Goal: Entertainment & Leisure: Browse casually

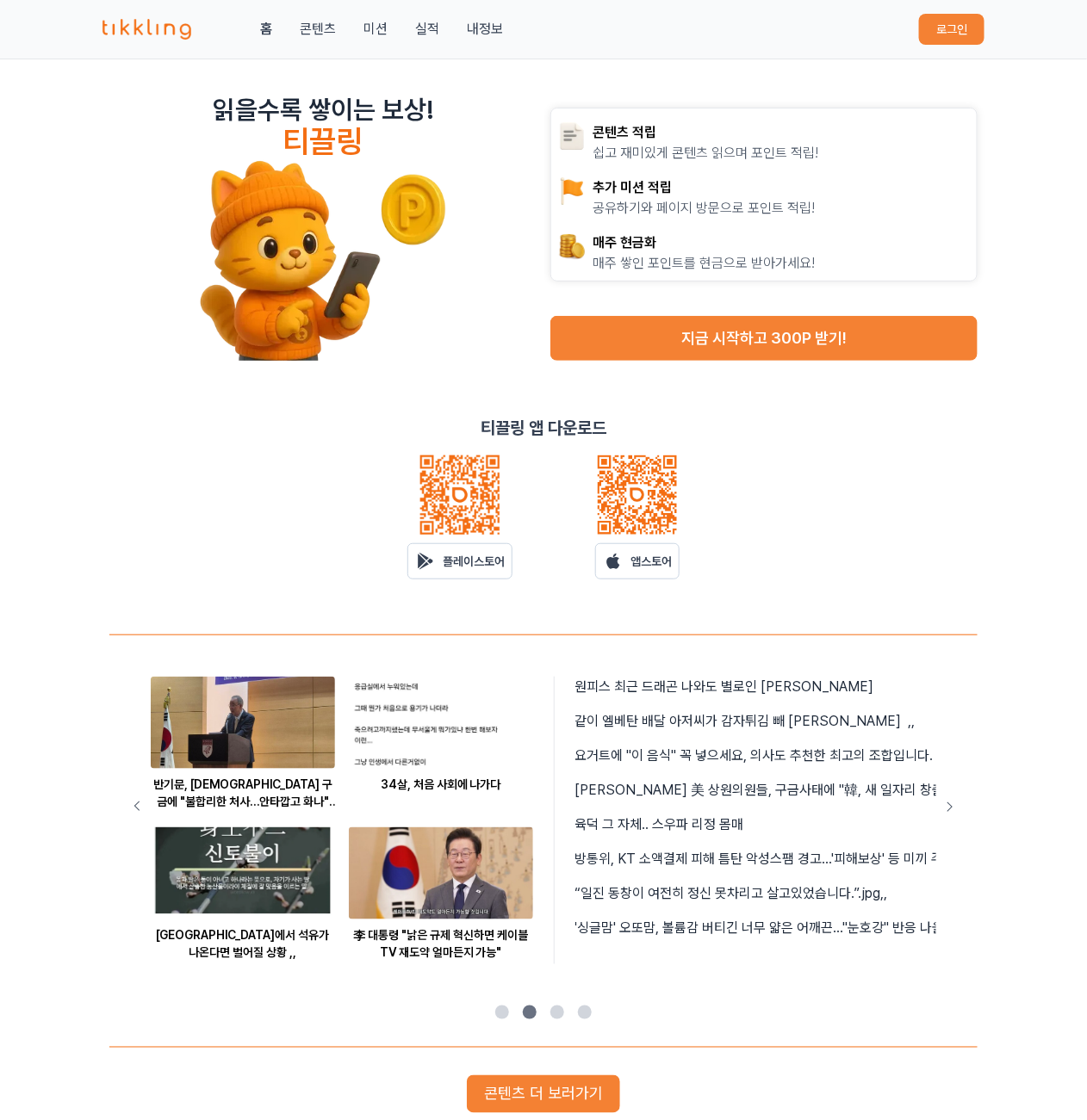
click at [940, 27] on button "로그인" at bounding box center [951, 29] width 65 height 31
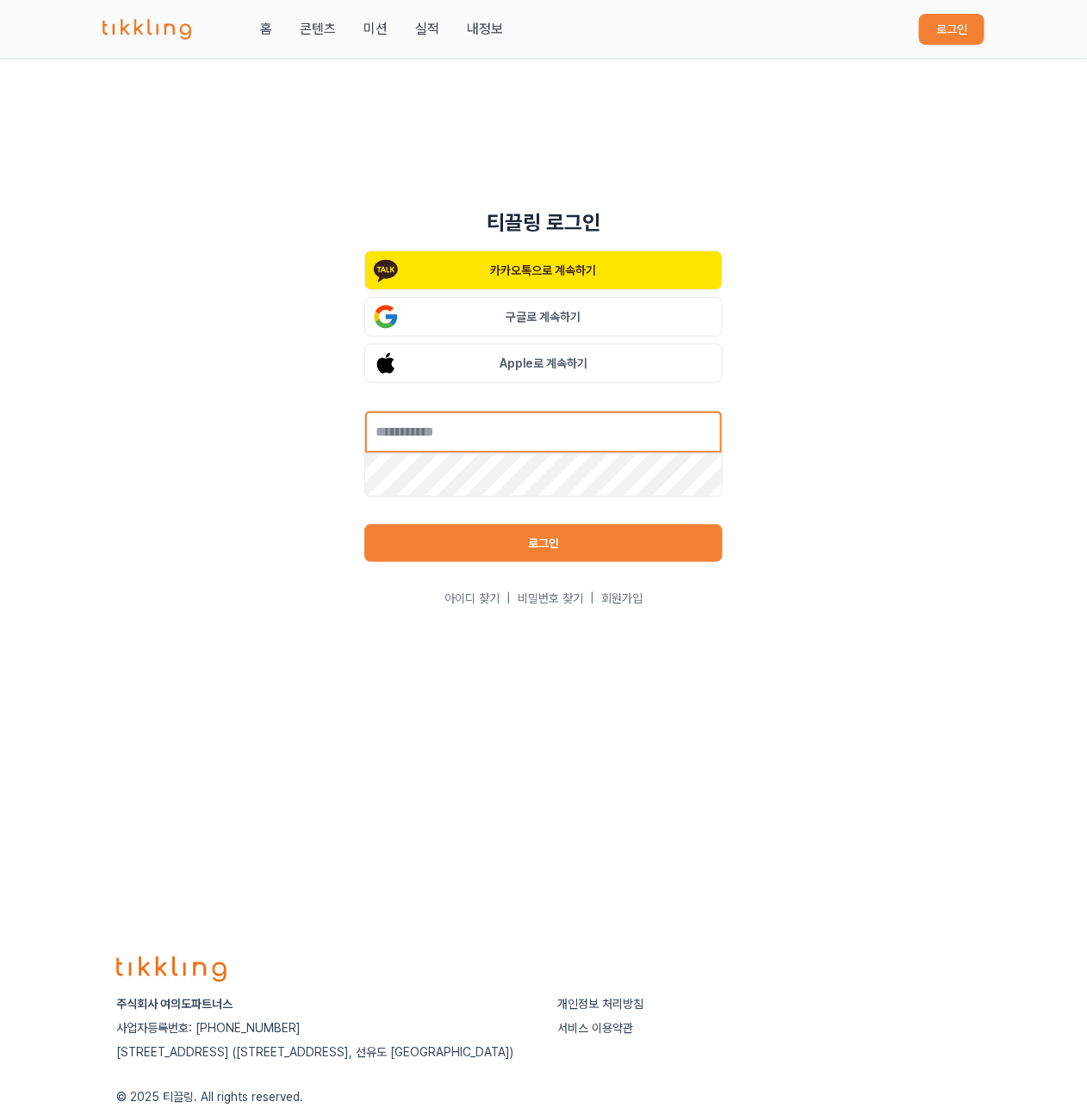
click at [527, 438] on input "text" at bounding box center [544, 432] width 358 height 43
type input "**********"
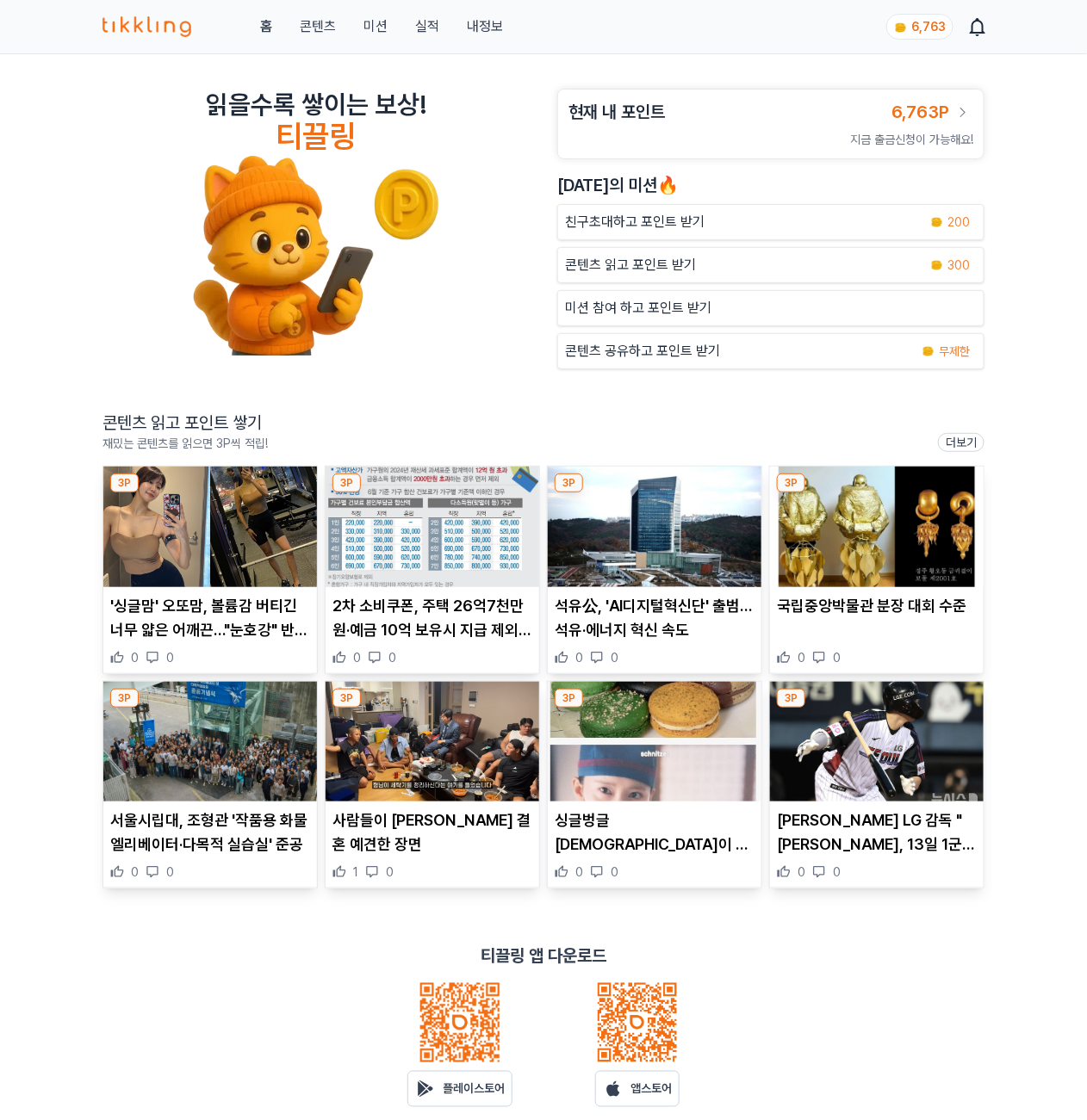
click at [200, 579] on img at bounding box center [210, 526] width 213 height 120
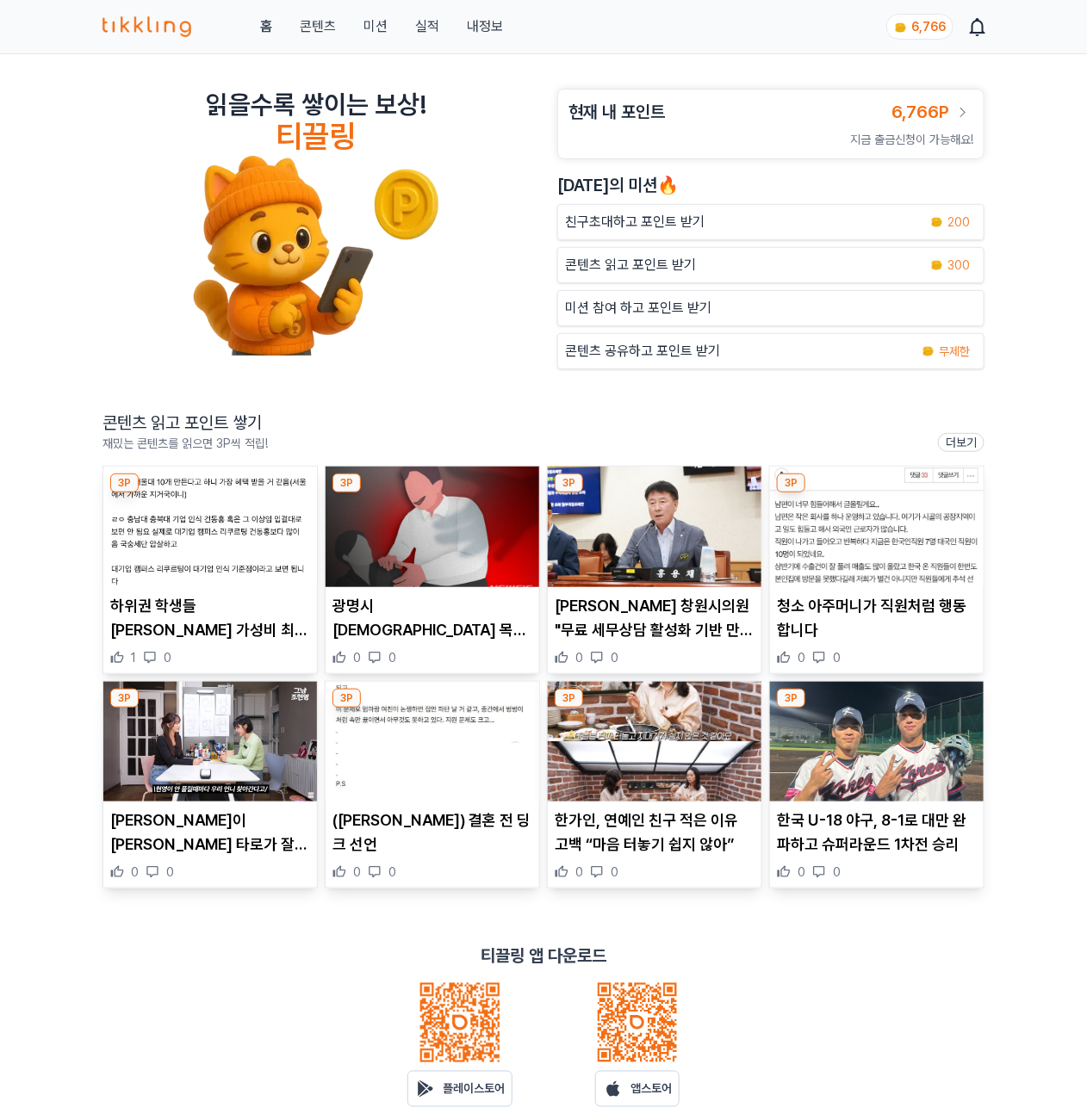
click at [472, 526] on img at bounding box center [432, 526] width 213 height 120
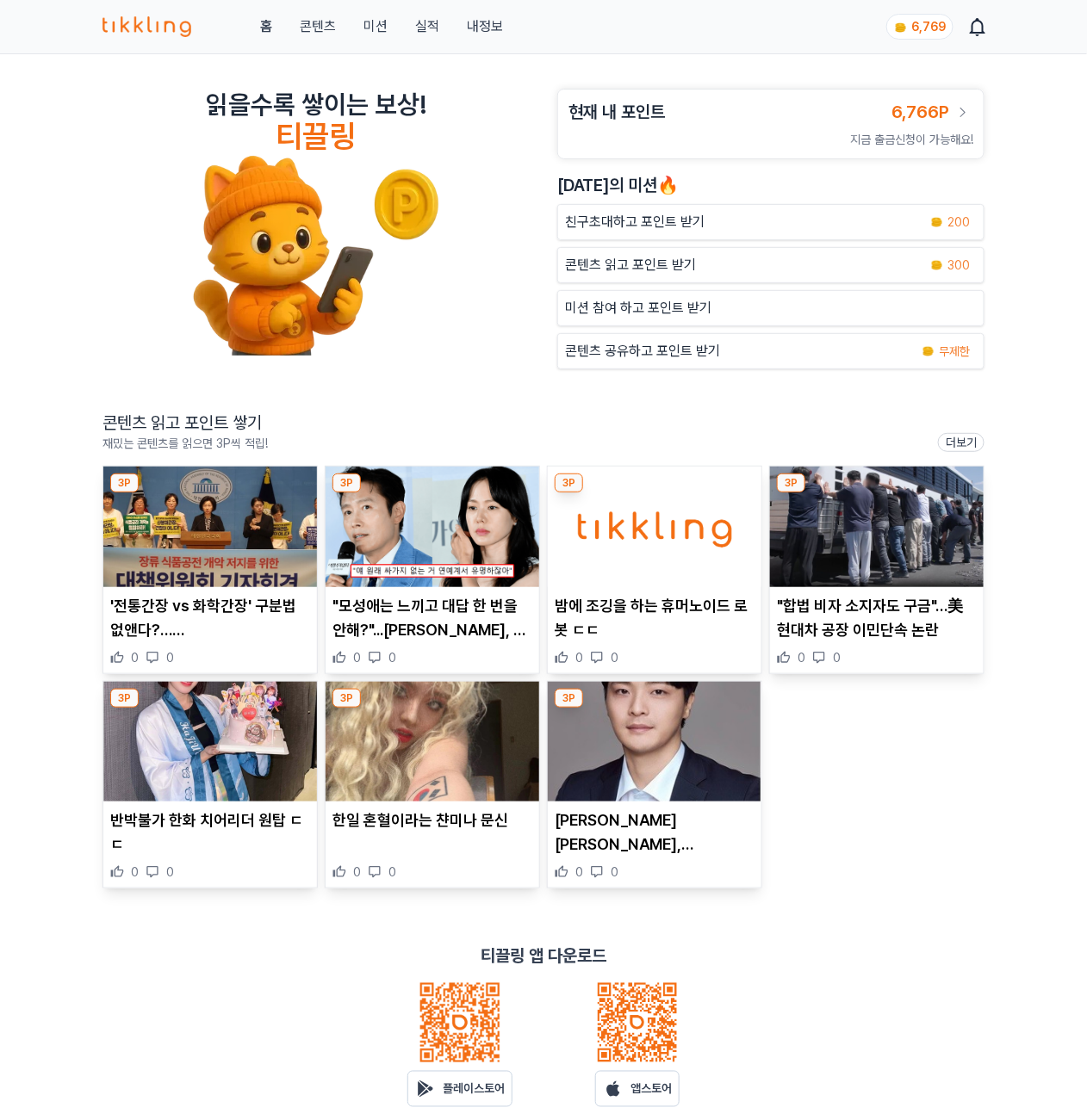
click at [260, 546] on img at bounding box center [210, 526] width 213 height 120
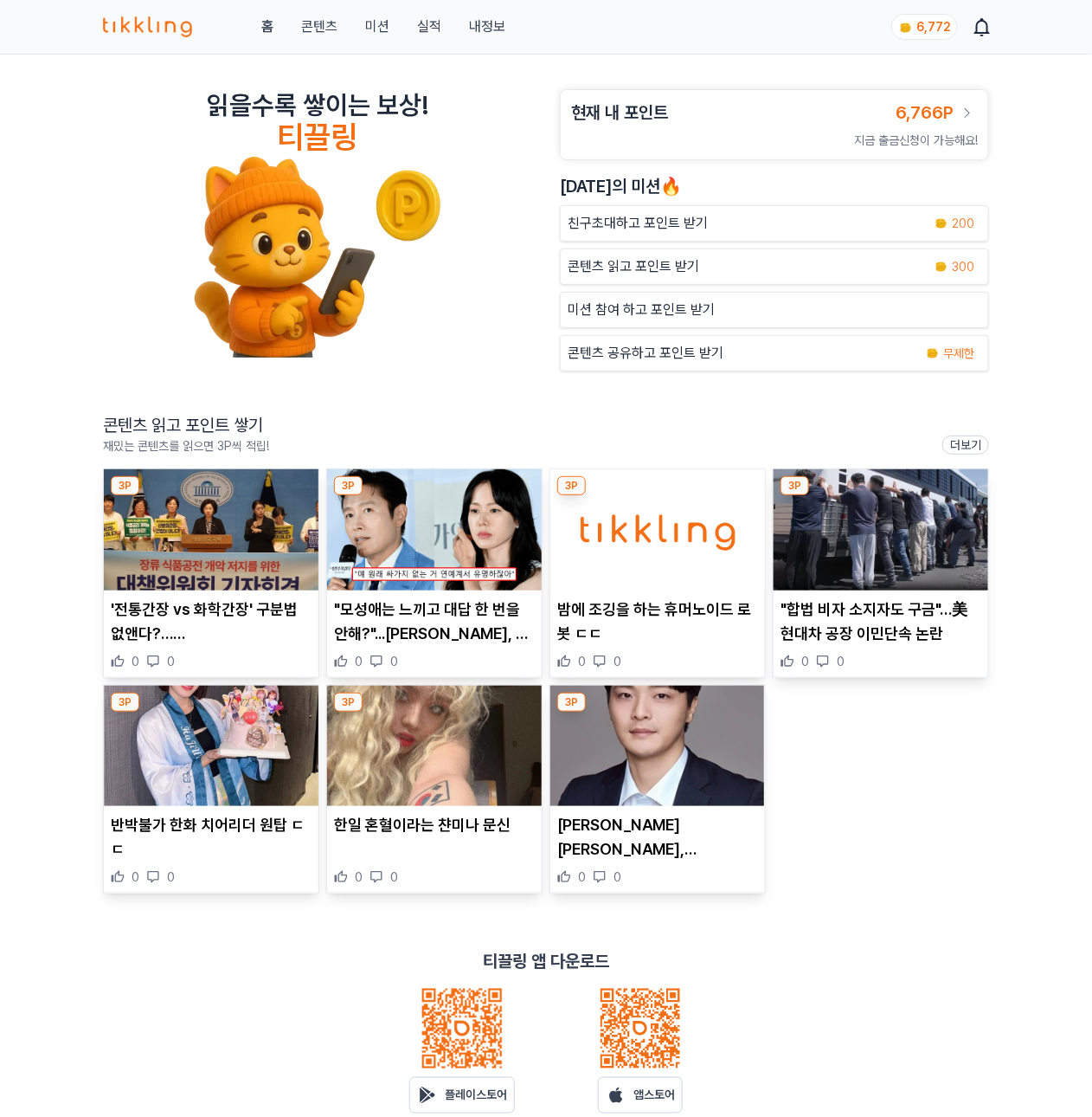
click at [414, 517] on img at bounding box center [434, 529] width 214 height 121
click at [896, 532] on img at bounding box center [881, 529] width 214 height 121
click at [229, 753] on img at bounding box center [211, 746] width 214 height 121
click at [461, 773] on img at bounding box center [434, 746] width 214 height 121
click at [654, 750] on img at bounding box center [658, 746] width 214 height 121
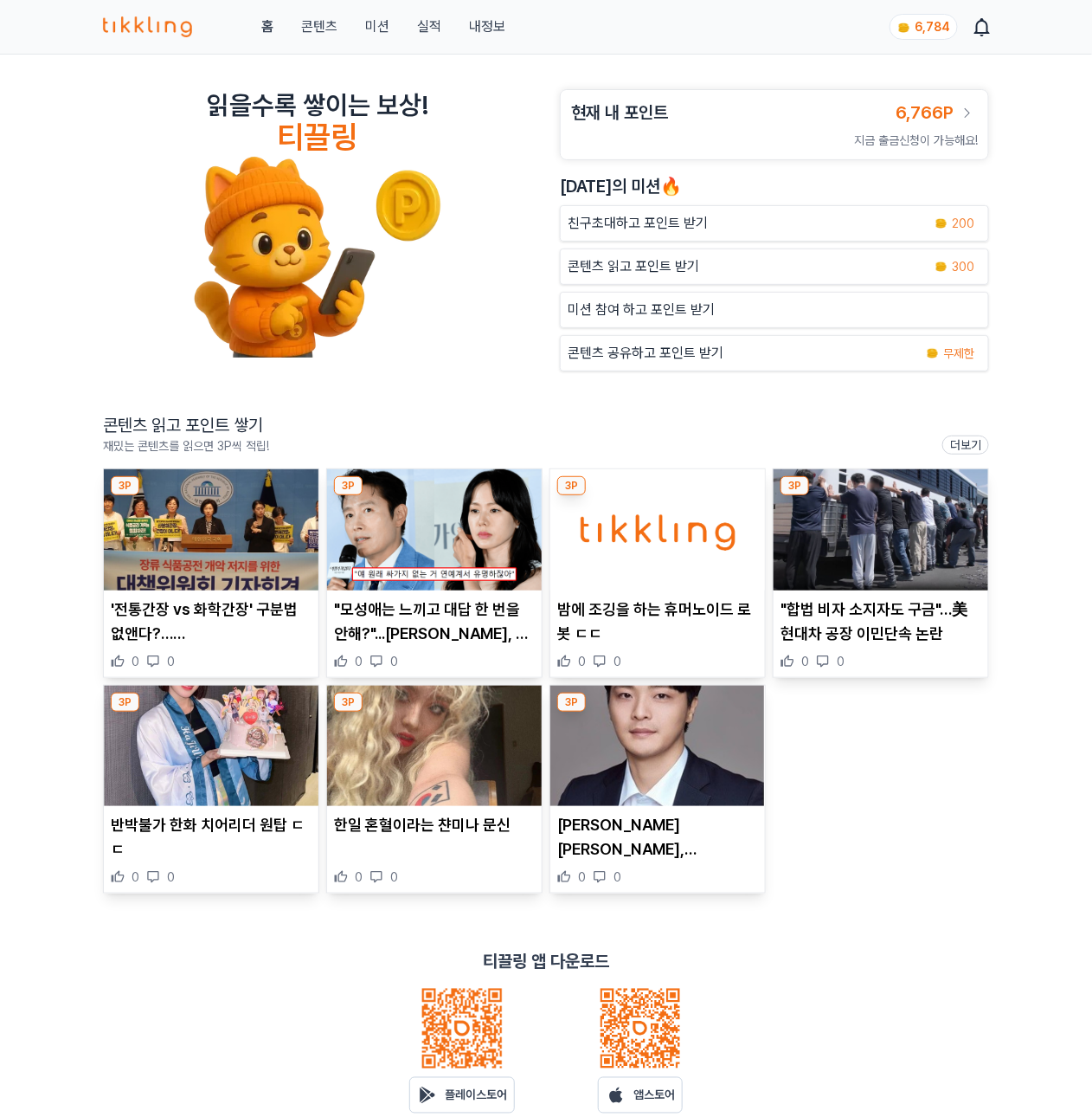
click at [674, 270] on p "콘텐츠 읽고 포인트 받기" at bounding box center [633, 266] width 132 height 21
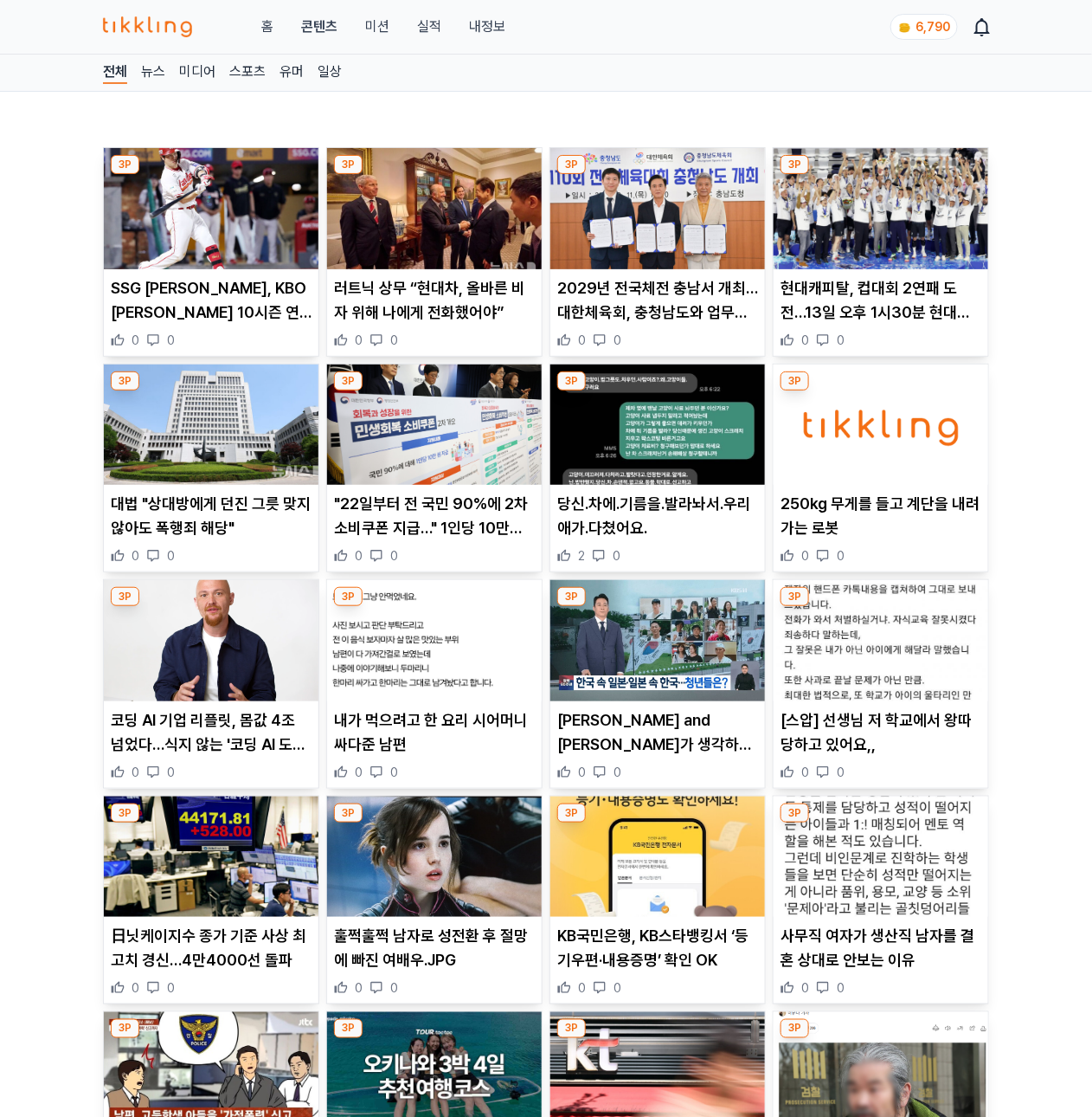
click at [218, 249] on img at bounding box center [211, 208] width 214 height 121
click at [491, 216] on img at bounding box center [434, 208] width 214 height 121
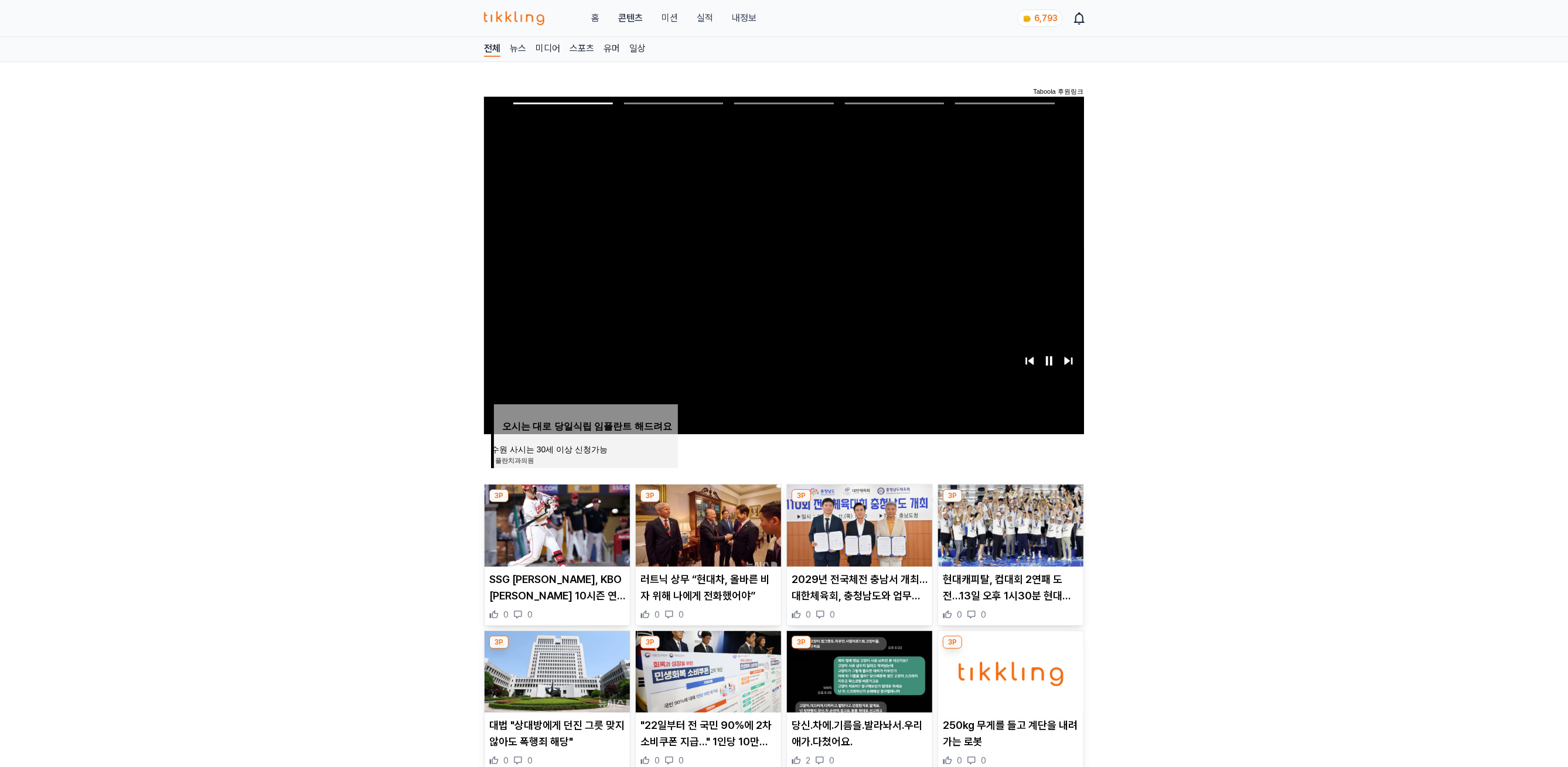
click at [739, 22] on link "내정보" at bounding box center [744, 18] width 25 height 14
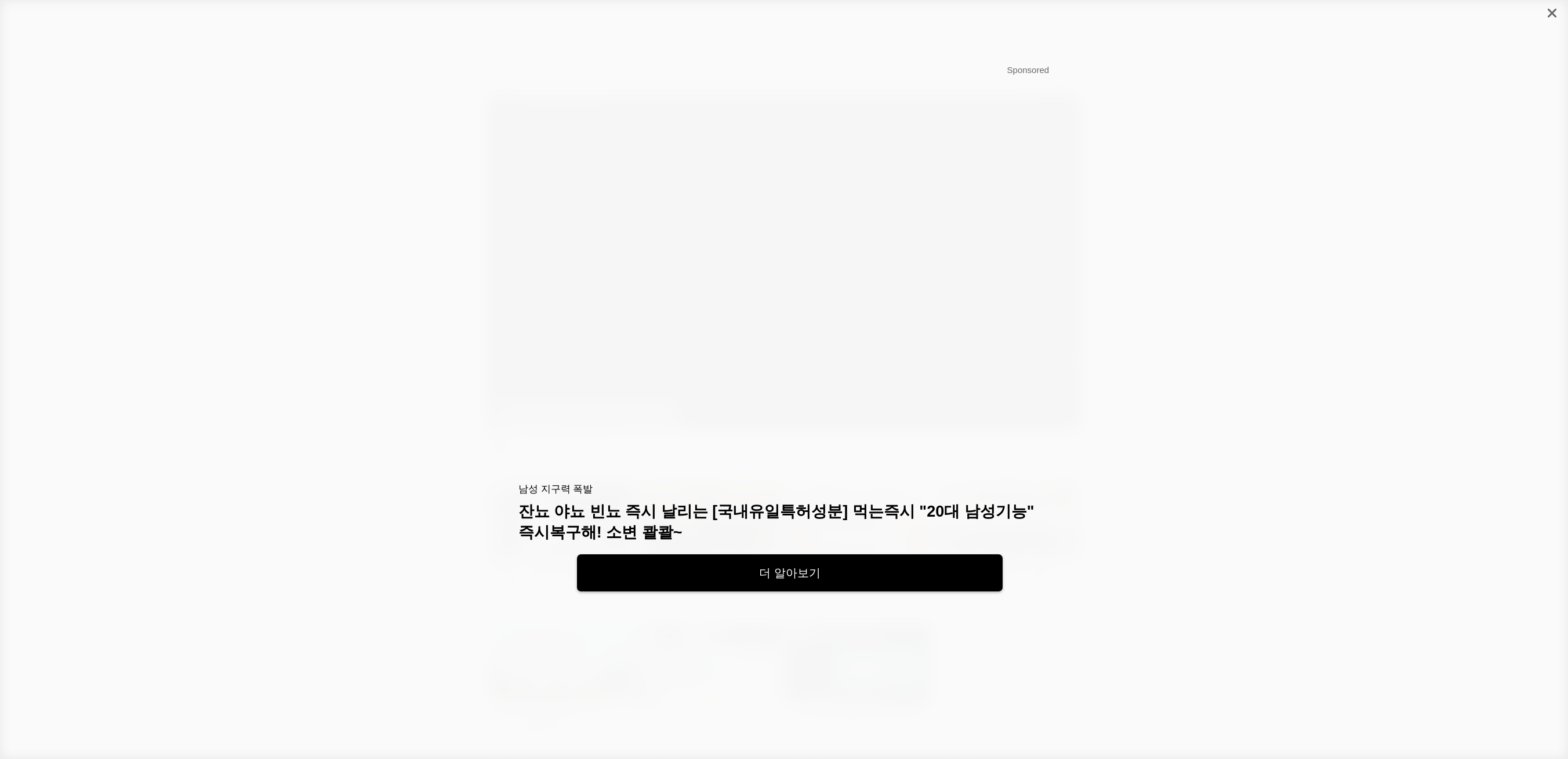
click at [731, 16] on div at bounding box center [1552, 13] width 32 height 26
click at [731, 16] on div at bounding box center [1555, 13] width 26 height 26
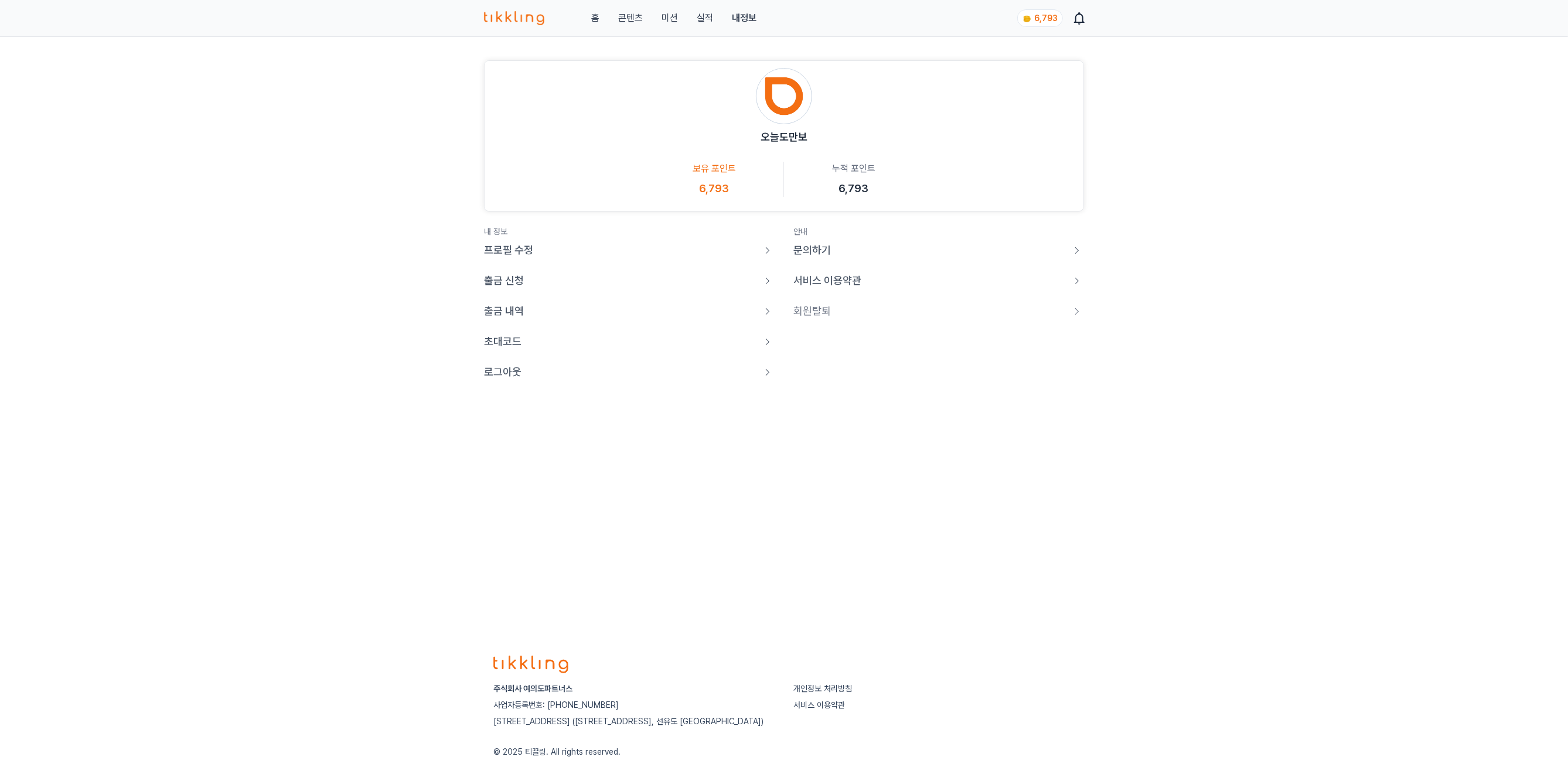
click at [514, 368] on p "로그아웃" at bounding box center [503, 372] width 38 height 17
